Goal: Find contact information: Find contact information

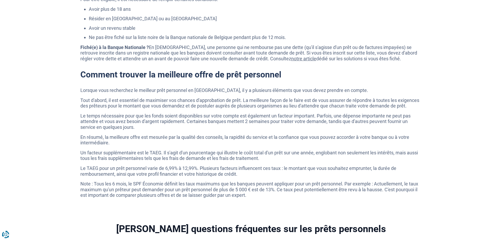
scroll to position [1747, 0]
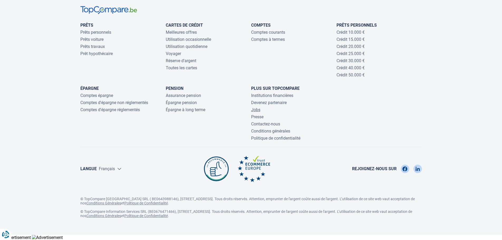
click at [255, 108] on link "Jobs" at bounding box center [255, 109] width 9 height 5
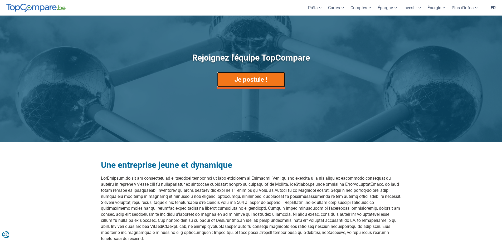
click at [245, 78] on link "Je postule !" at bounding box center [251, 80] width 68 height 16
click at [252, 78] on link "Je postule !" at bounding box center [251, 80] width 68 height 16
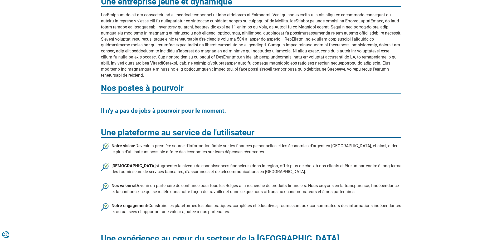
scroll to position [176, 0]
